Goal: Find specific page/section: Find specific page/section

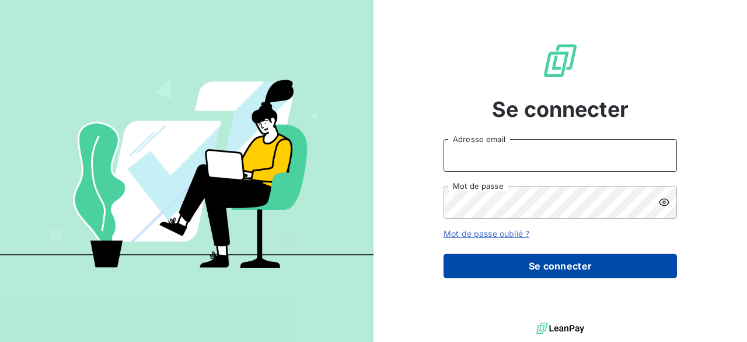
type input "[PERSON_NAME][EMAIL_ADDRESS][DOMAIN_NAME]"
click at [540, 261] on button "Se connecter" at bounding box center [561, 265] width 234 height 25
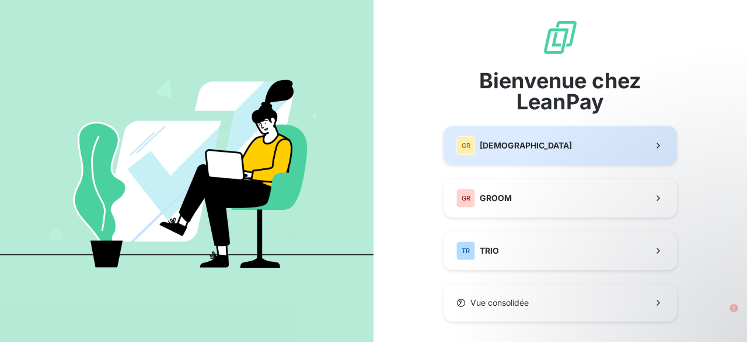
click at [482, 144] on span "[DEMOGRAPHIC_DATA]" at bounding box center [526, 146] width 92 height 12
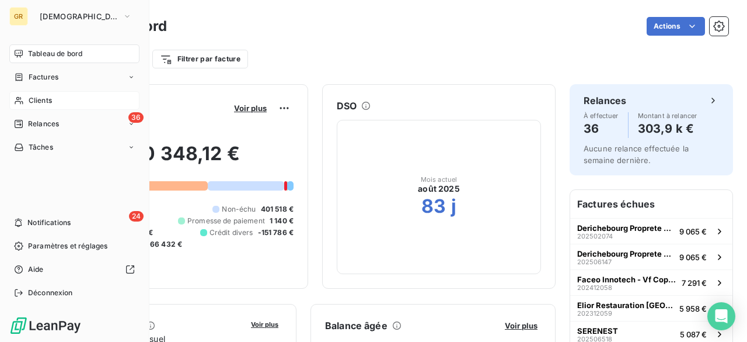
click at [30, 99] on span "Clients" at bounding box center [40, 100] width 23 height 11
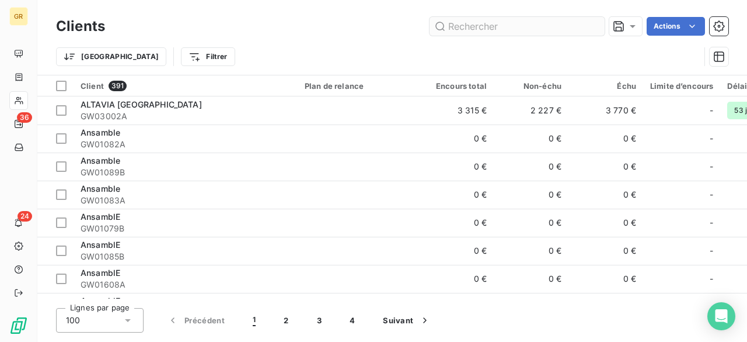
click at [532, 26] on input "text" at bounding box center [517, 26] width 175 height 19
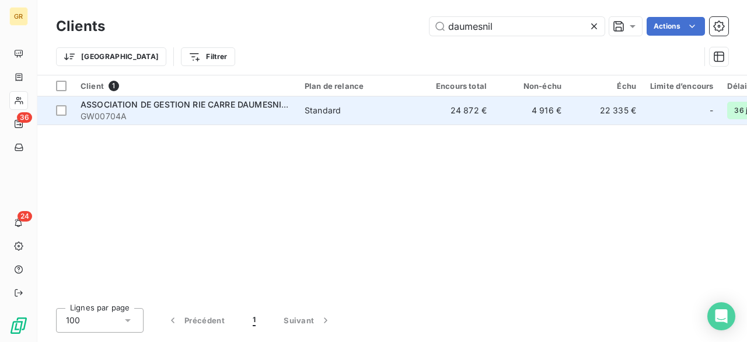
type input "daumesnil"
click at [209, 104] on span "ASSOCIATION DE GESTION RIE CARRE DAUMESNIL CNES" at bounding box center [196, 104] width 231 height 10
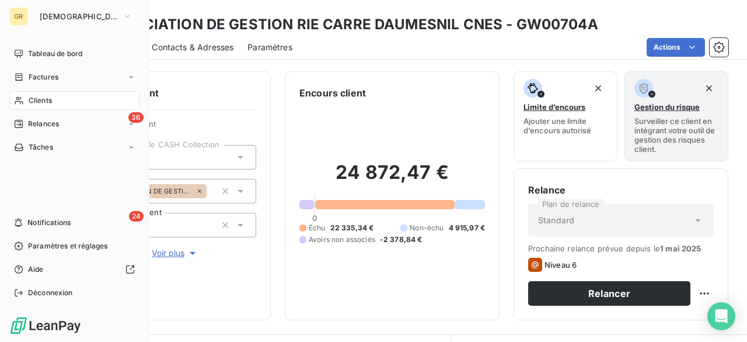
click at [75, 99] on div "Clients" at bounding box center [74, 100] width 130 height 19
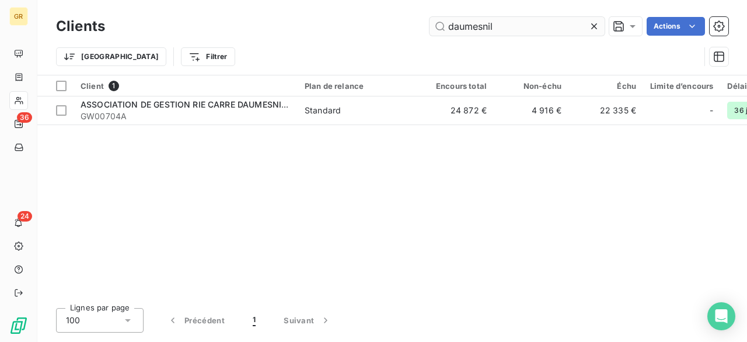
click at [506, 26] on input "daumesnil" at bounding box center [517, 26] width 175 height 19
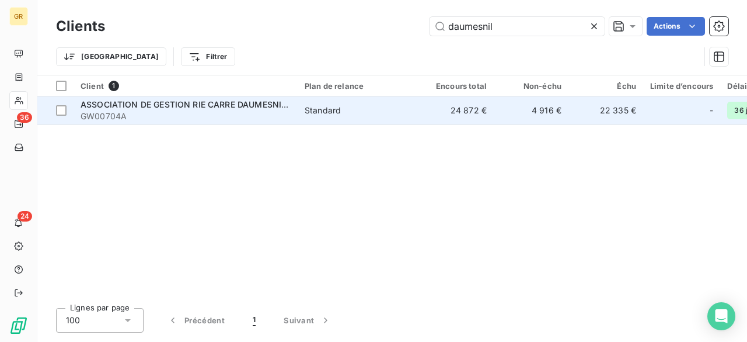
click at [255, 110] on span "GW00704A" at bounding box center [186, 116] width 210 height 12
